Goal: Task Accomplishment & Management: Manage account settings

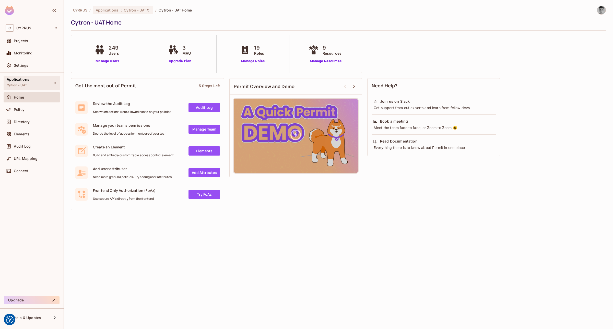
click at [37, 86] on div "Applications Cytron - UAT" at bounding box center [32, 83] width 56 height 14
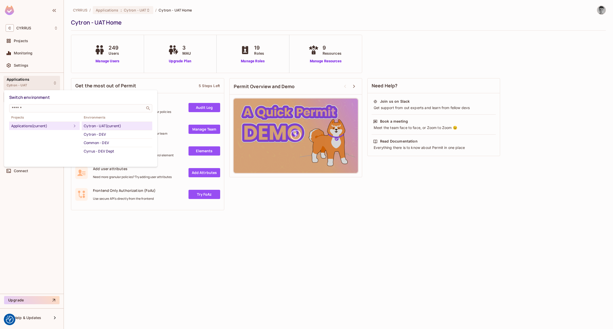
click at [45, 213] on div at bounding box center [306, 164] width 613 height 329
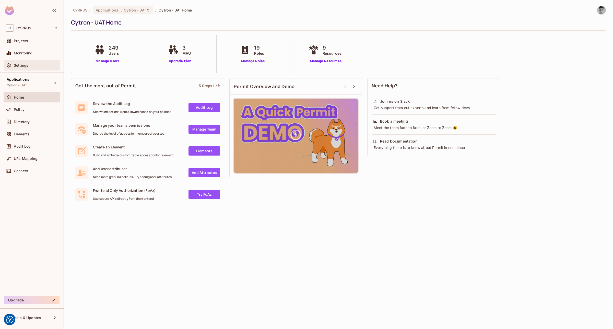
click at [21, 63] on span "Settings" at bounding box center [21, 65] width 15 height 4
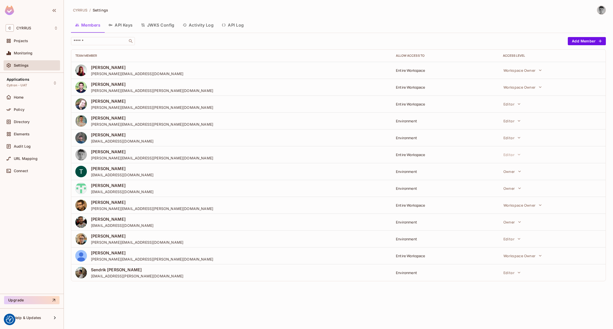
click at [206, 26] on button "Activity Log" at bounding box center [198, 25] width 39 height 13
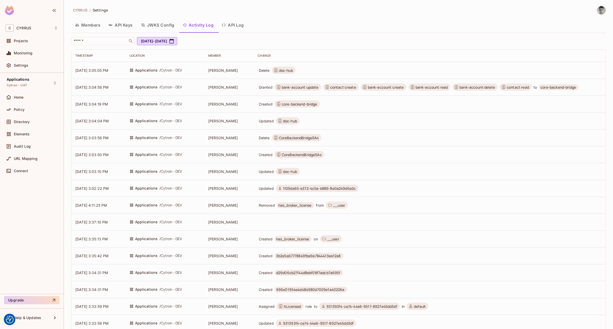
click at [241, 24] on button "API Log" at bounding box center [233, 25] width 30 height 13
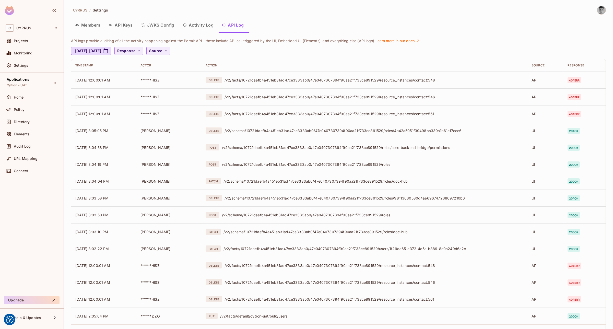
click at [198, 26] on button "Activity Log" at bounding box center [198, 25] width 39 height 13
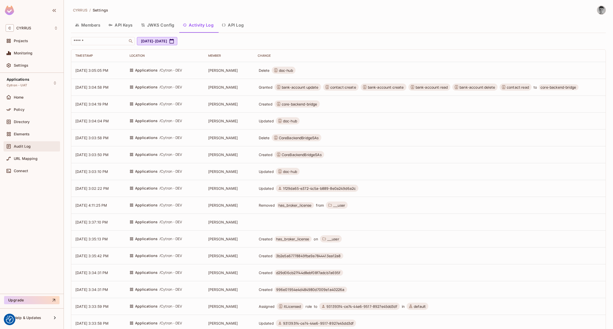
click at [19, 145] on span "Audit Log" at bounding box center [22, 146] width 17 height 4
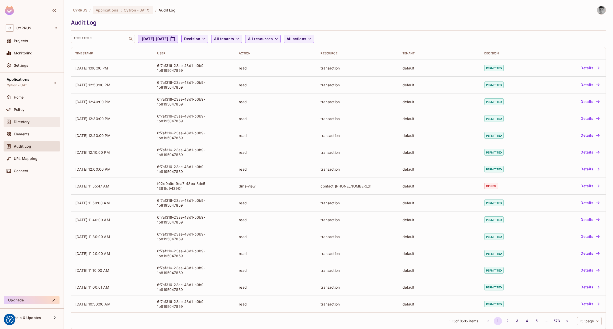
click at [27, 122] on span "Directory" at bounding box center [22, 122] width 16 height 4
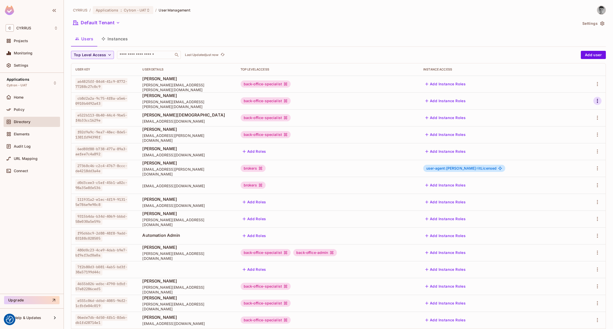
click at [595, 101] on icon "button" at bounding box center [598, 101] width 6 height 6
click at [156, 104] on div at bounding box center [306, 164] width 613 height 329
click at [214, 54] on p "Last Updated 27 minutes ago" at bounding box center [207, 55] width 44 height 4
click at [117, 39] on button "Instances" at bounding box center [114, 38] width 35 height 13
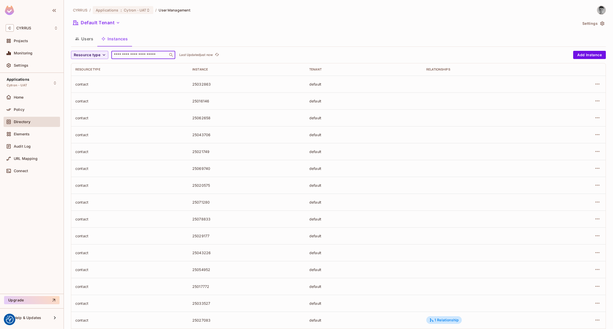
click at [121, 55] on input "text" at bounding box center [140, 54] width 54 height 5
type input "**********"
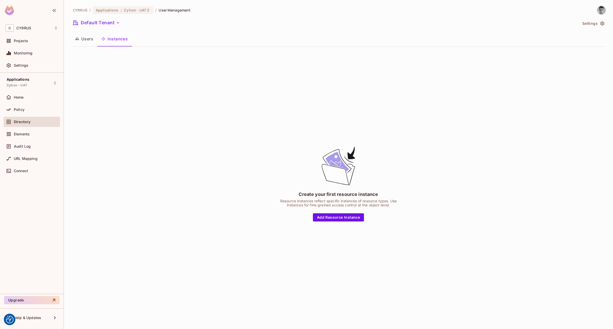
click at [90, 37] on button "Users" at bounding box center [84, 38] width 26 height 13
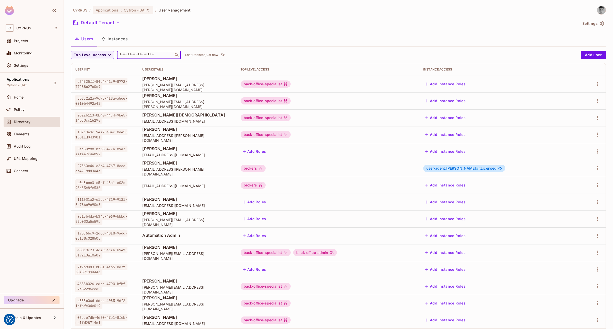
click at [135, 57] on input "text" at bounding box center [146, 54] width 54 height 5
paste input "**********"
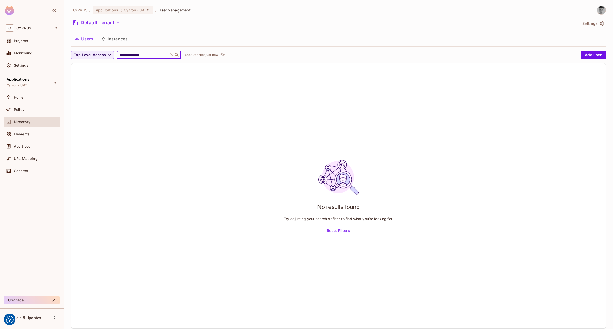
type input "**********"
click at [122, 40] on button "Instances" at bounding box center [114, 38] width 35 height 13
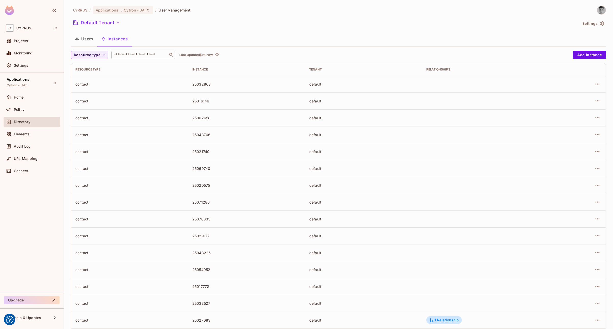
click at [139, 56] on input "text" at bounding box center [140, 54] width 54 height 5
paste input "**********"
type input "**********"
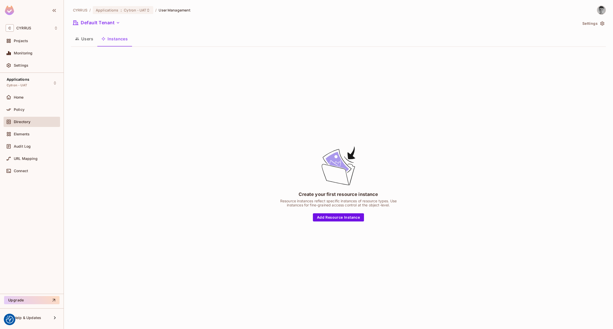
click at [91, 39] on button "Users" at bounding box center [84, 38] width 26 height 13
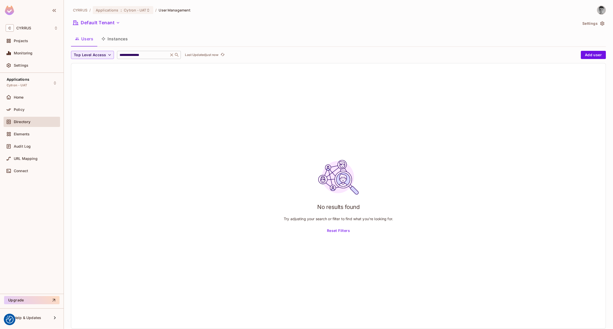
click at [150, 54] on input "**********" at bounding box center [143, 54] width 49 height 5
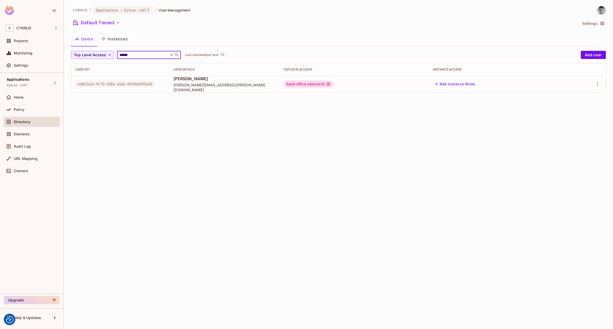
type input "******"
click at [168, 40] on div "Users Instances" at bounding box center [338, 38] width 535 height 13
click at [599, 86] on icon "button" at bounding box center [598, 84] width 6 height 6
click at [580, 95] on li "Edit" at bounding box center [575, 95] width 45 height 11
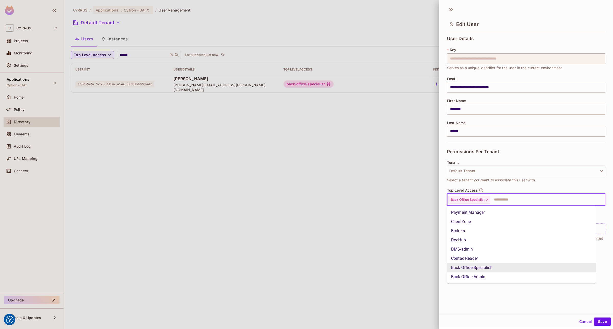
click at [545, 198] on input "text" at bounding box center [543, 200] width 105 height 10
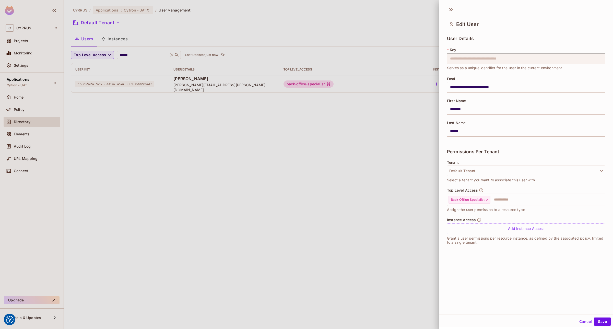
click at [309, 166] on div at bounding box center [306, 164] width 613 height 329
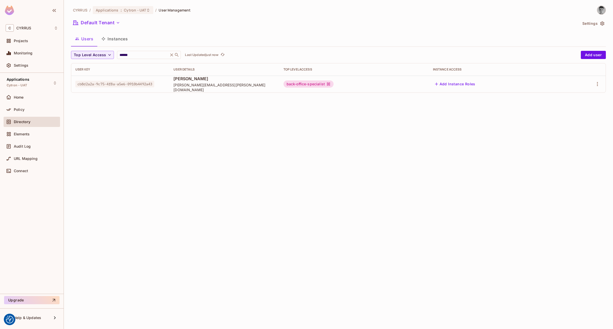
click at [475, 150] on div "CYRRUS / Applications : Cytron - UAT / User Management Default Tenant Settings …" at bounding box center [339, 164] width 550 height 329
click at [353, 160] on div "CYRRUS / Applications : Cytron - UAT / User Management Default Tenant Settings …" at bounding box center [339, 164] width 550 height 329
click at [172, 54] on icon at bounding box center [171, 54] width 3 height 3
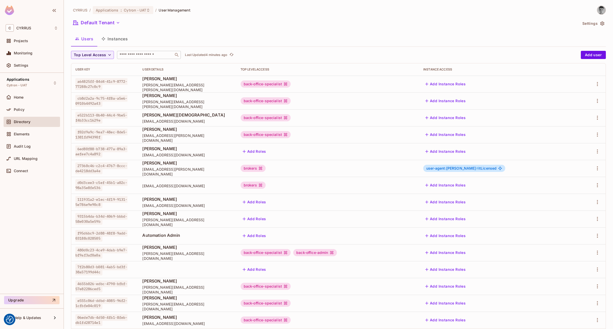
click at [151, 52] on div "​" at bounding box center [149, 55] width 64 height 8
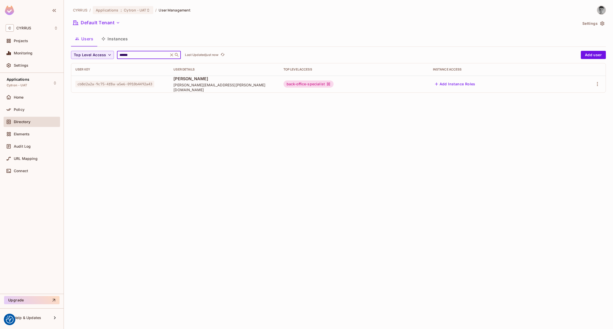
type input "******"
click at [217, 33] on div "Users Instances" at bounding box center [338, 38] width 535 height 13
click at [422, 188] on div "CYRRUS / Applications : Cytron - UAT / User Management Default Tenant Settings …" at bounding box center [339, 164] width 550 height 329
click at [173, 56] on icon at bounding box center [171, 54] width 5 height 5
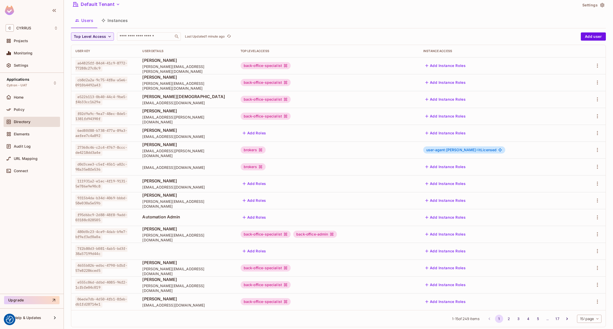
scroll to position [28, 0]
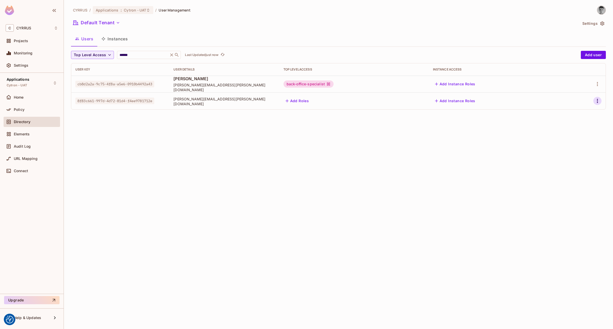
click at [598, 101] on icon "button" at bounding box center [598, 101] width 6 height 6
click at [584, 111] on li "Edit" at bounding box center [575, 112] width 45 height 11
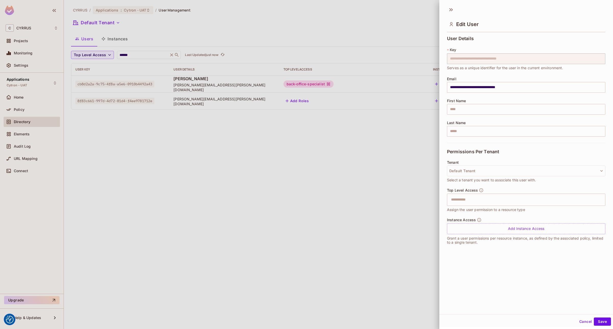
click at [578, 320] on button "Cancel" at bounding box center [586, 322] width 17 height 8
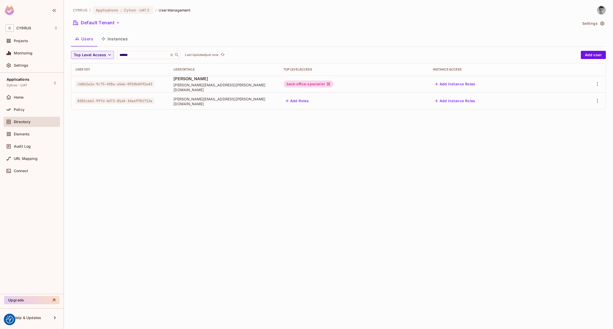
click at [383, 226] on div "CYRRUS / Applications : Cytron - UAT / User Management Default Tenant Settings …" at bounding box center [339, 164] width 550 height 329
